Goal: Task Accomplishment & Management: Complete application form

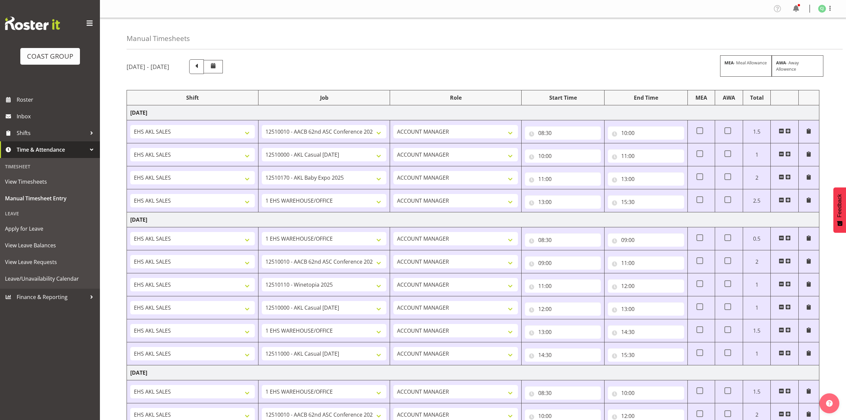
select select "8960"
select select "8654"
select select "10489"
select select "69"
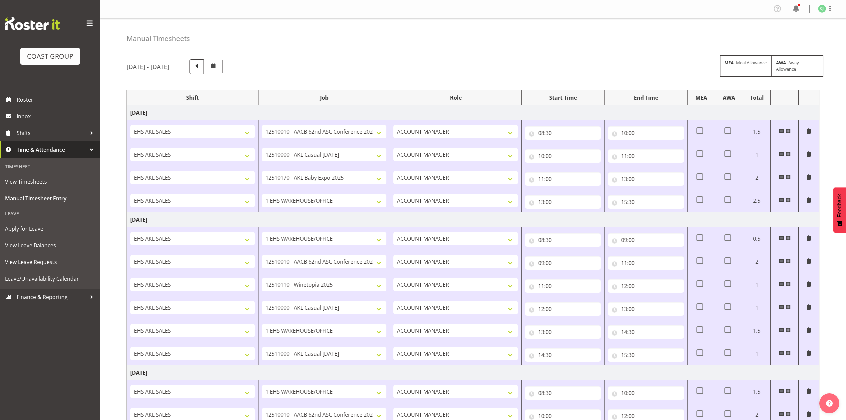
select select "8960"
select select "10038"
select select "8654"
select select "69"
select select "8655"
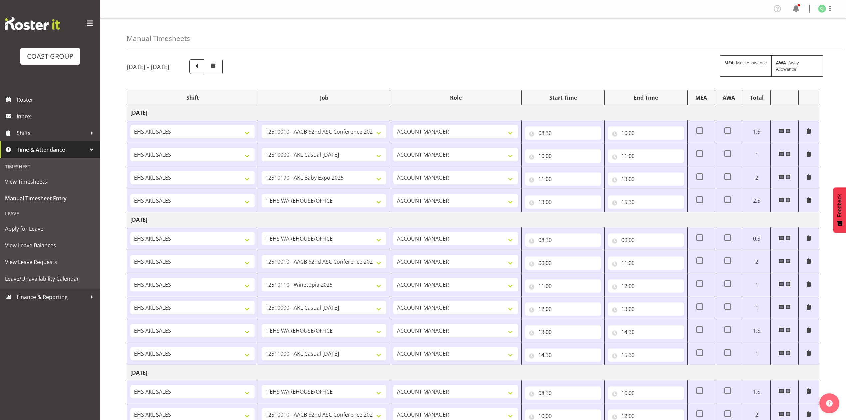
select select "69"
select select "8960"
select select "10038"
select select "10613"
select select "69"
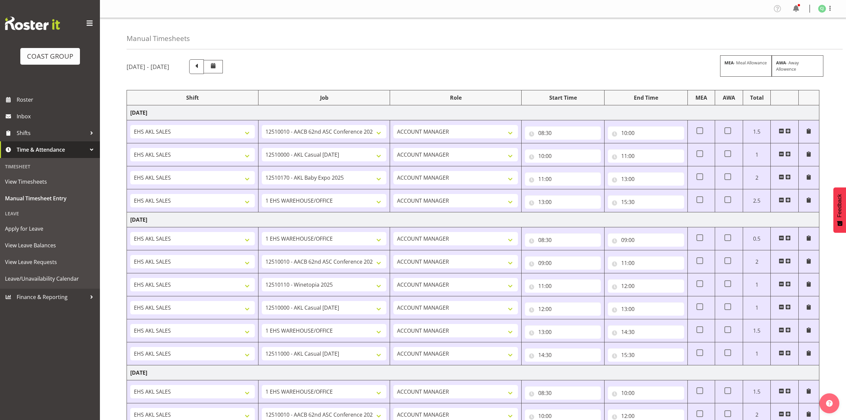
select select "69"
select select "9900"
select select "8960"
select select "8654"
select select "10489"
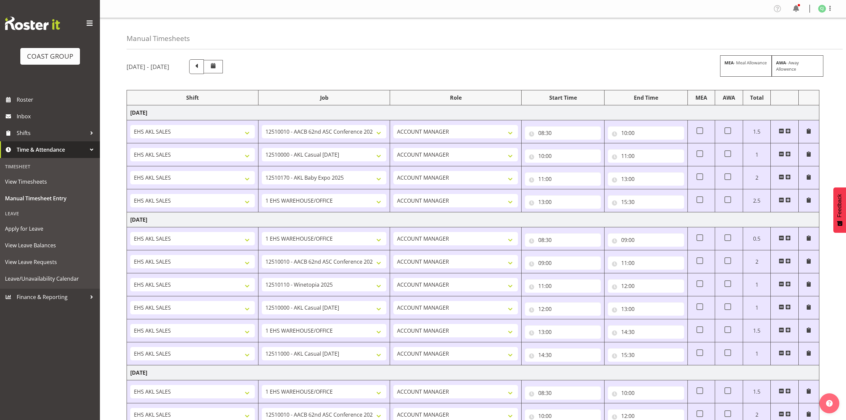
select select "69"
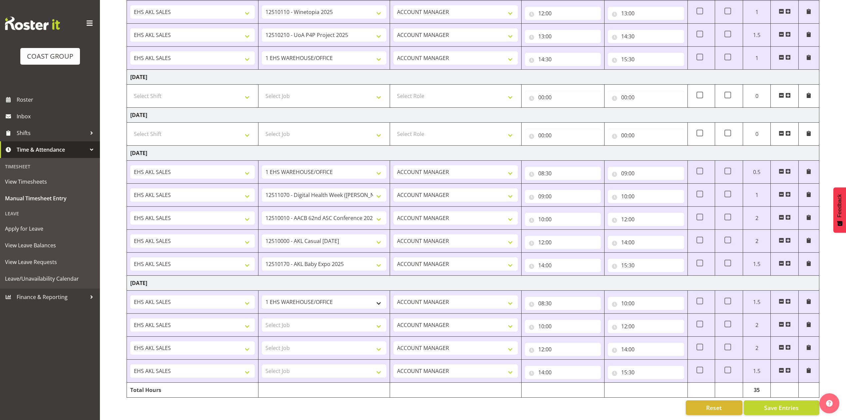
scroll to position [436, 0]
click at [349, 318] on select "Select Job 1 Carlton Events 1 [PERSON_NAME][GEOGRAPHIC_DATA] 1 [PERSON_NAME][GE…" at bounding box center [324, 324] width 125 height 13
select select "8960"
click at [262, 318] on select "Select Job 1 Carlton Events 1 [PERSON_NAME][GEOGRAPHIC_DATA] 1 [PERSON_NAME][GE…" at bounding box center [324, 324] width 125 height 13
click at [359, 341] on select "Select Job 1 Carlton Events 1 [PERSON_NAME][GEOGRAPHIC_DATA] 1 [PERSON_NAME][GE…" at bounding box center [324, 347] width 125 height 13
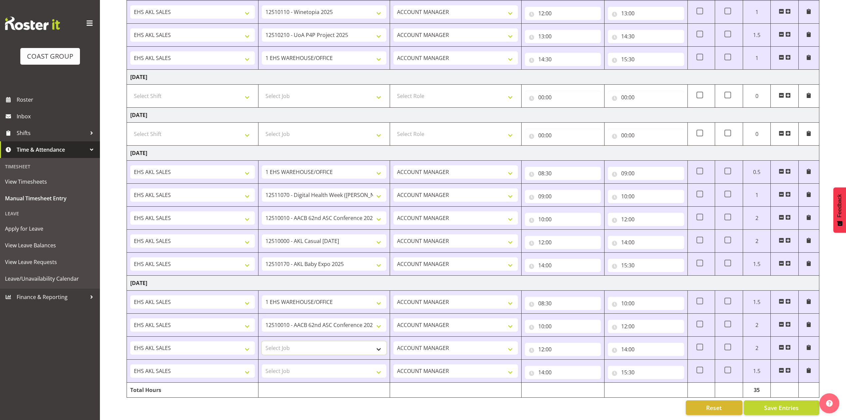
select select "8654"
click at [262, 341] on select "Select Job 1 Carlton Events 1 [PERSON_NAME][GEOGRAPHIC_DATA] 1 [PERSON_NAME][GE…" at bounding box center [324, 347] width 125 height 13
click at [359, 364] on select "Select Job 1 Carlton Events 1 [PERSON_NAME][GEOGRAPHIC_DATA] 1 [PERSON_NAME][GE…" at bounding box center [324, 370] width 125 height 13
select select "69"
click at [262, 364] on select "Select Job 1 Carlton Events 1 [PERSON_NAME][GEOGRAPHIC_DATA] 1 [PERSON_NAME][GE…" at bounding box center [324, 370] width 125 height 13
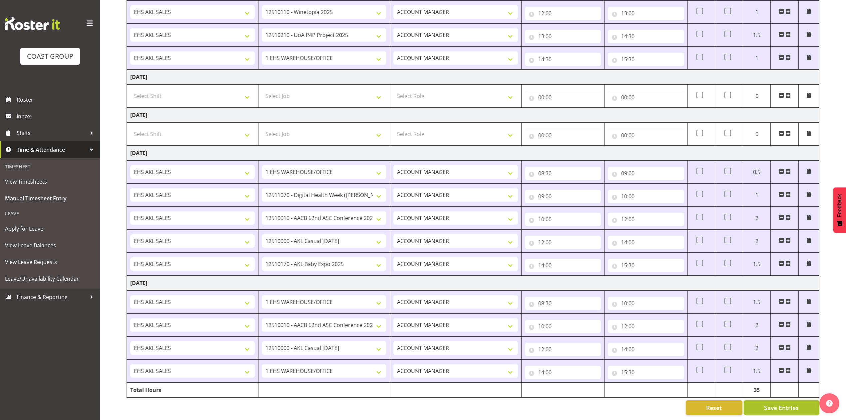
click at [777, 403] on span "Save Entries" at bounding box center [781, 407] width 35 height 9
